Goal: Manage account settings

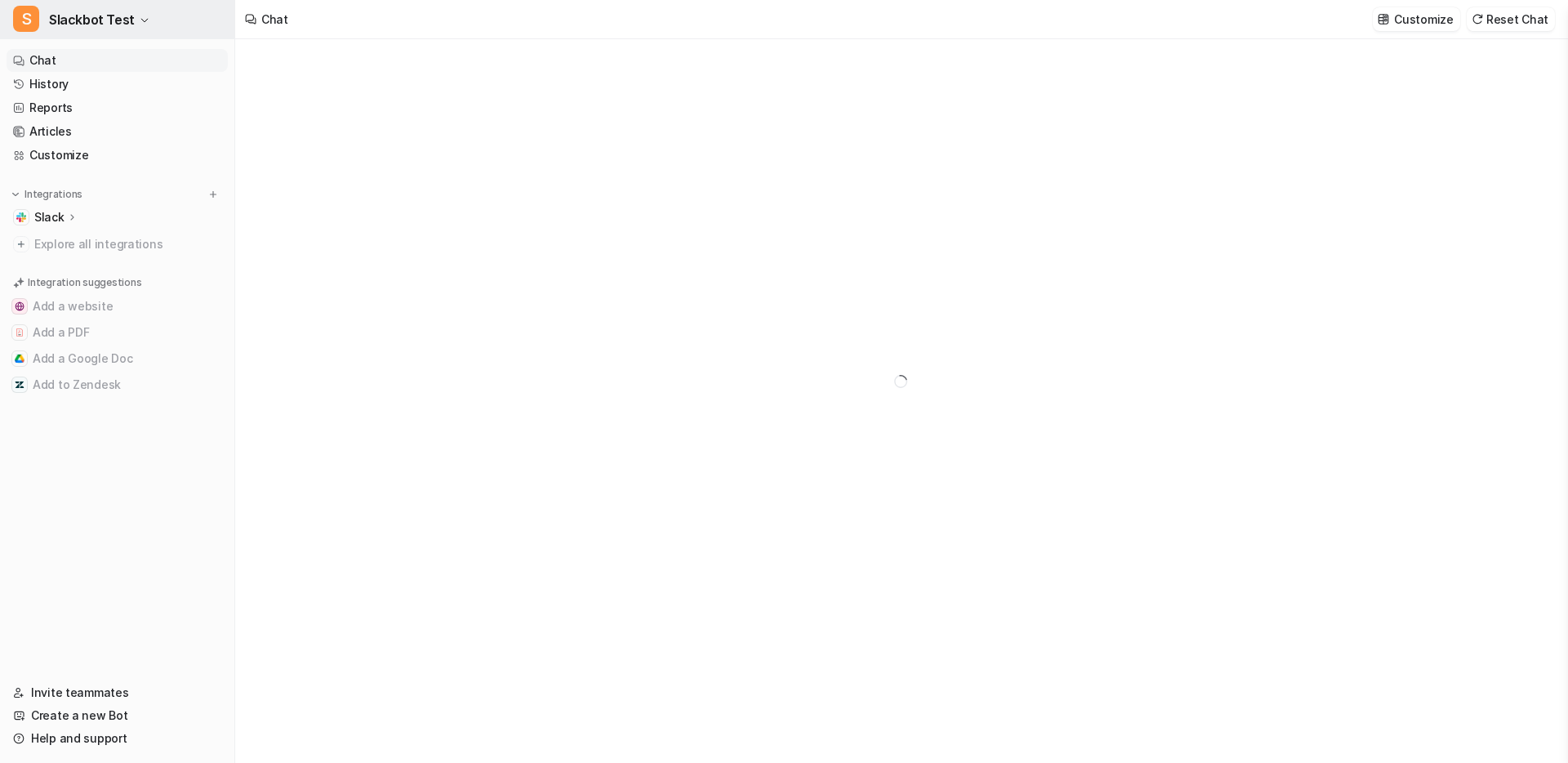
click at [111, 21] on span "Slackbot Test" at bounding box center [92, 20] width 86 height 23
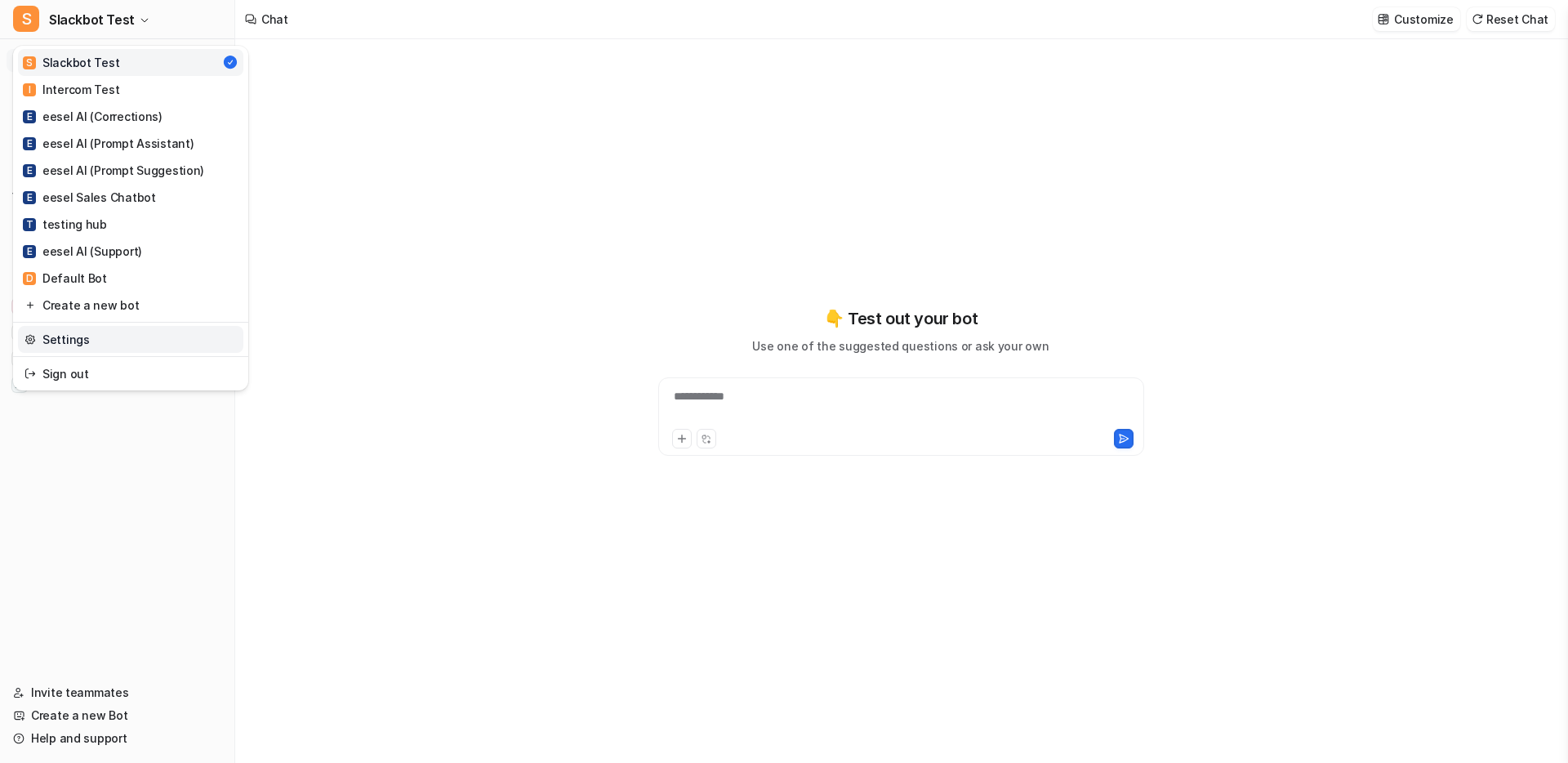
click at [86, 328] on link "Settings" at bounding box center [130, 339] width 226 height 27
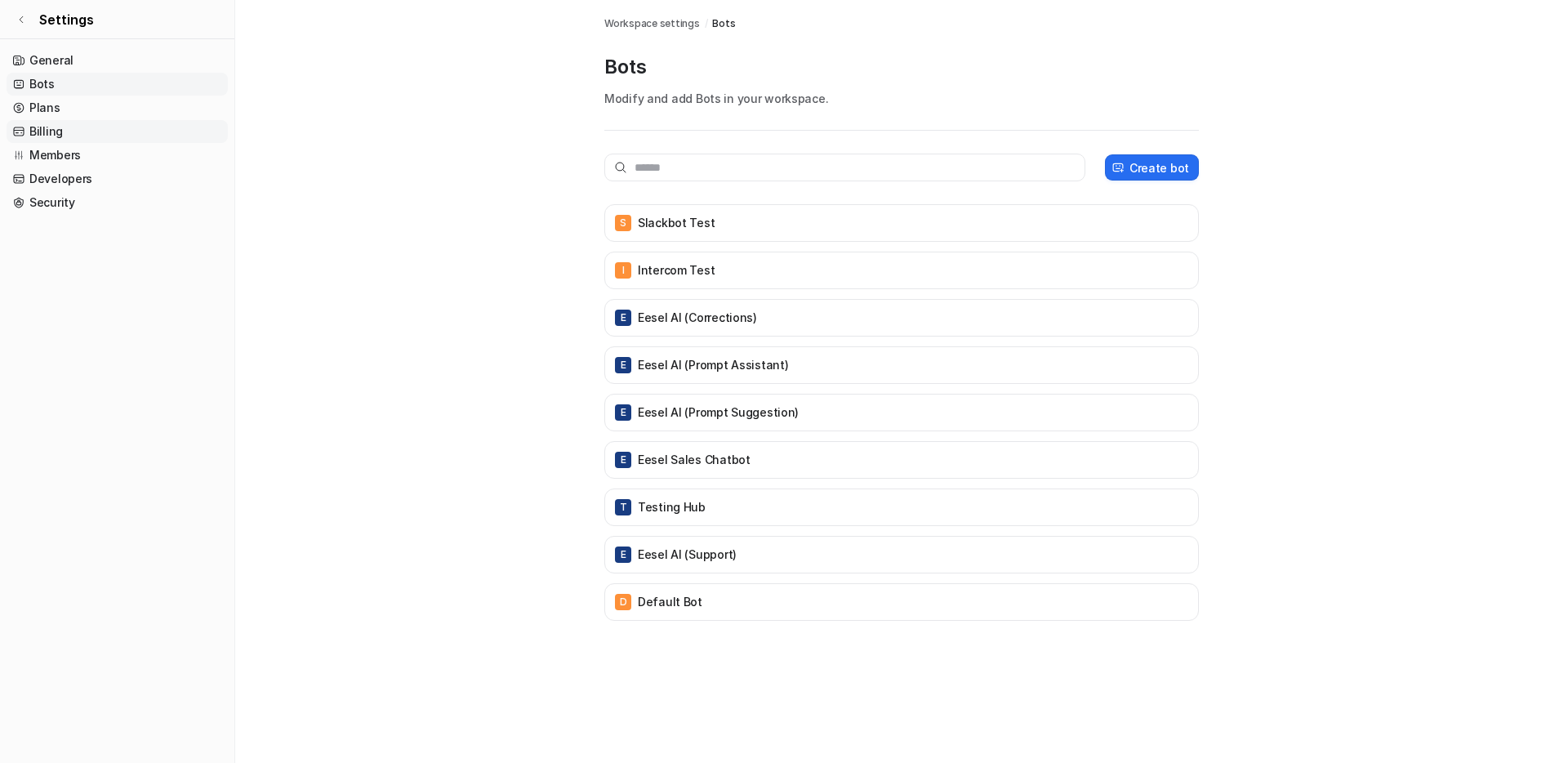
click at [80, 131] on link "Billing" at bounding box center [117, 132] width 221 height 23
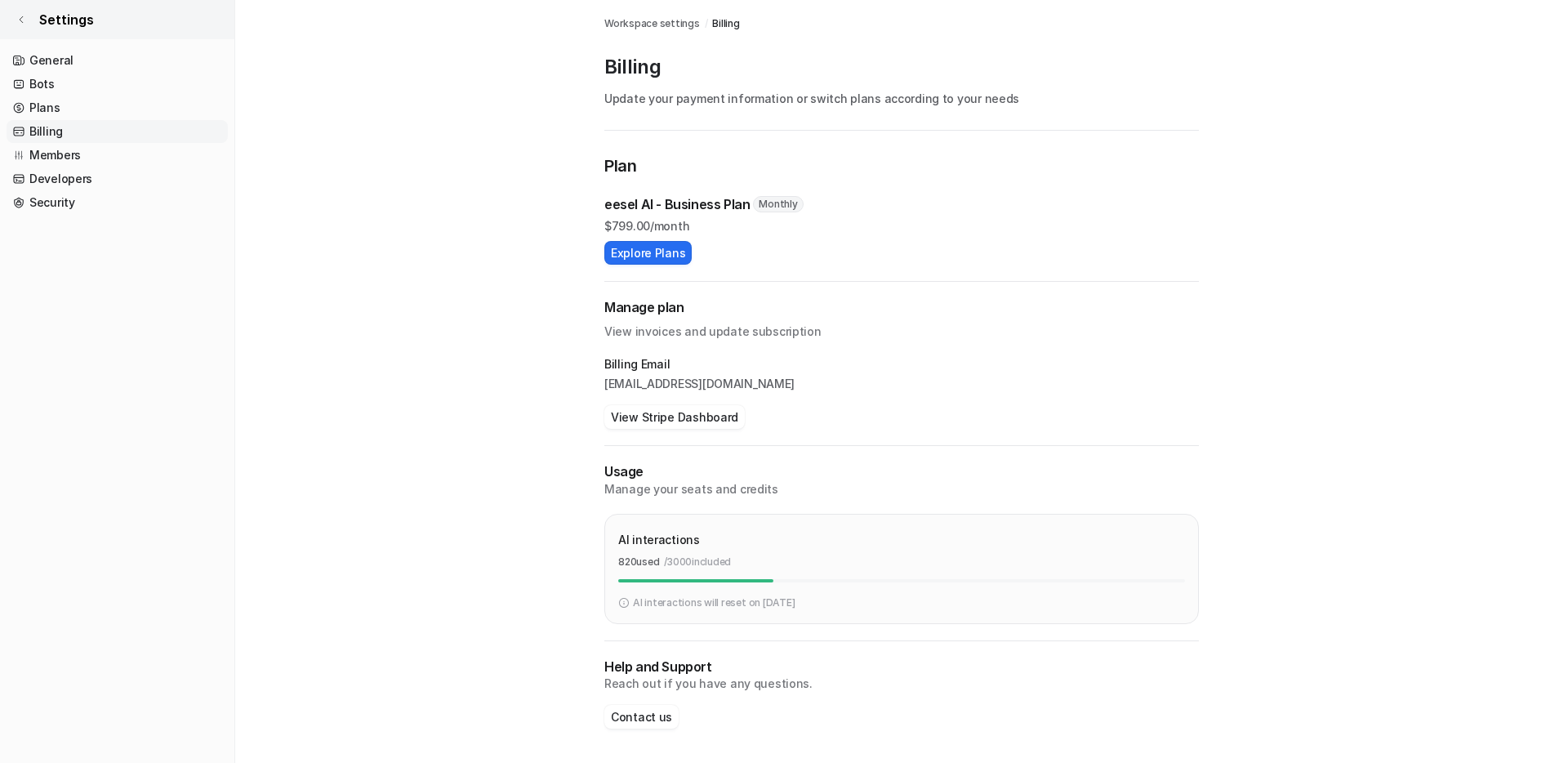
click at [54, 24] on span "Settings" at bounding box center [66, 20] width 54 height 20
